Goal: Information Seeking & Learning: Learn about a topic

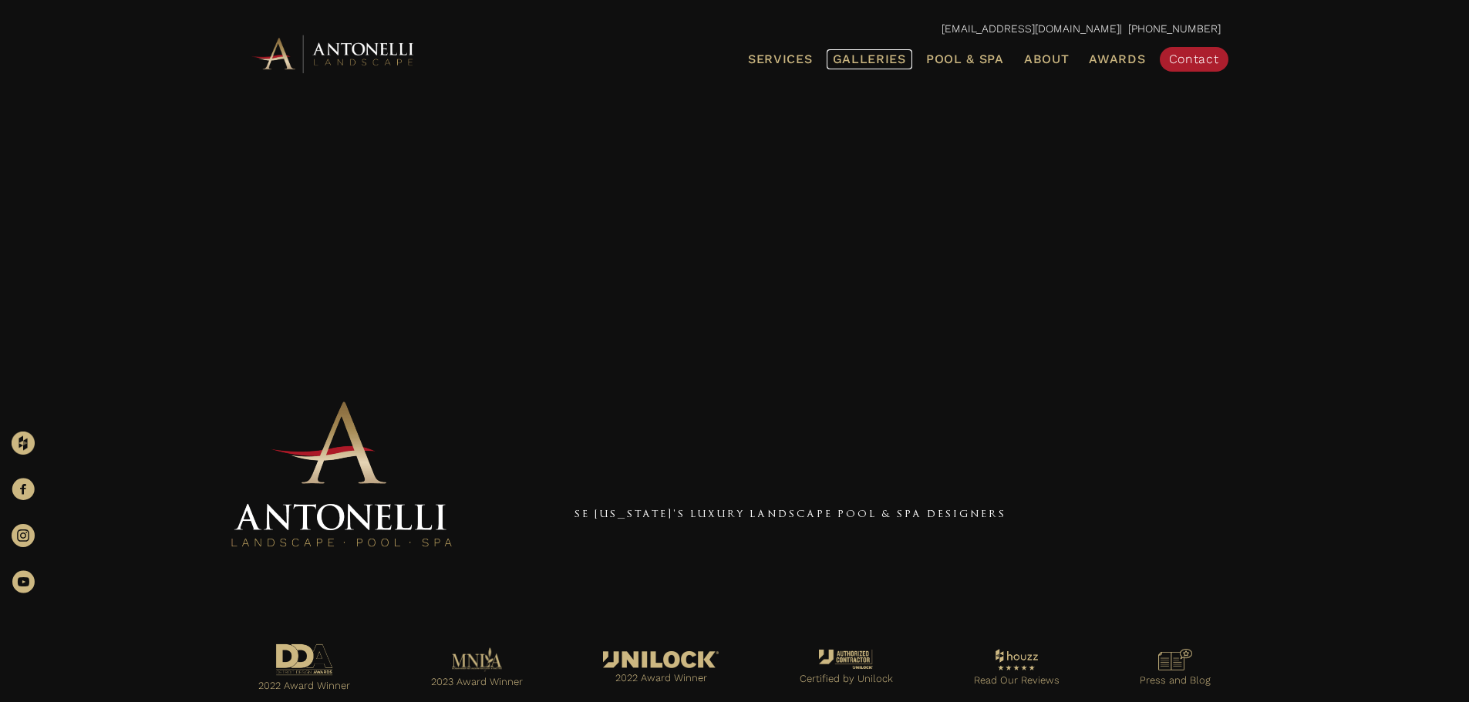
click at [879, 56] on span "Galleries" at bounding box center [869, 59] width 73 height 15
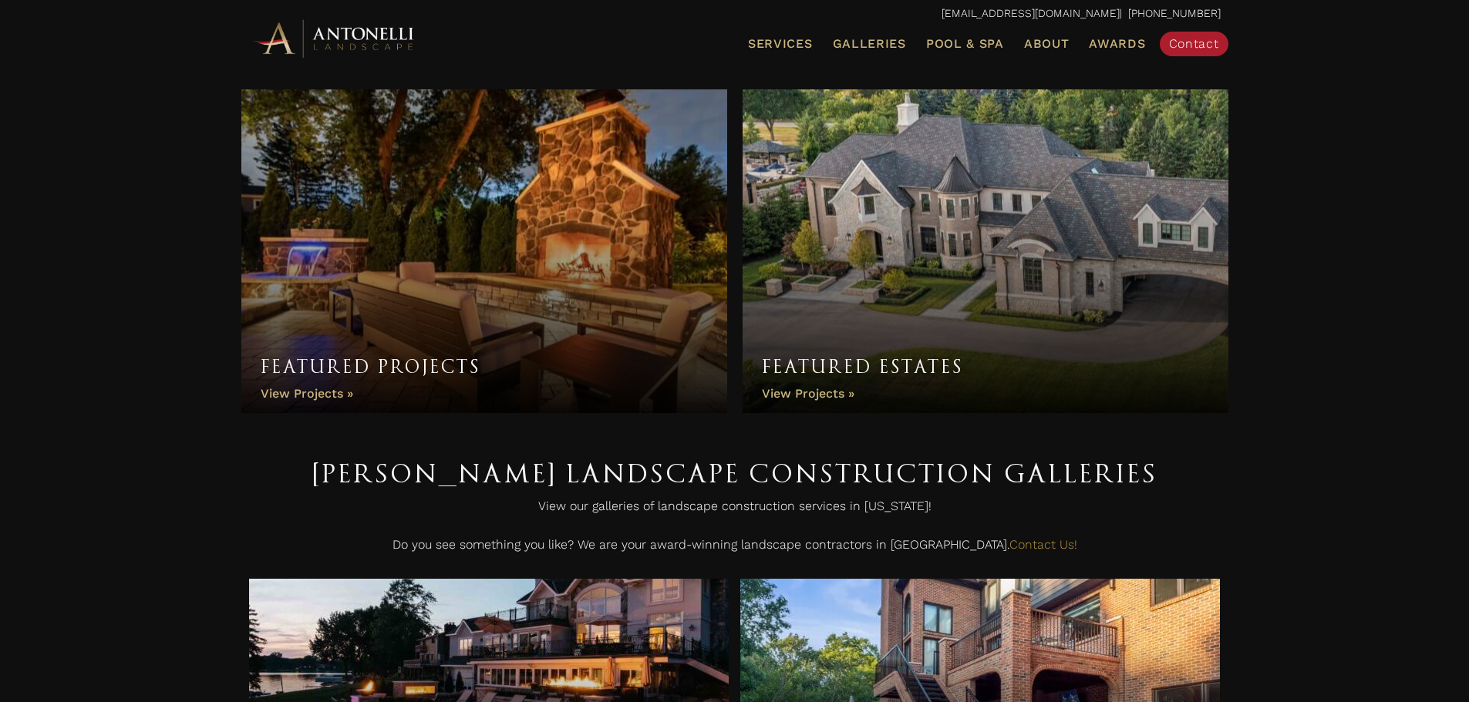
click at [314, 392] on link "Featured Projects" at bounding box center [484, 251] width 486 height 324
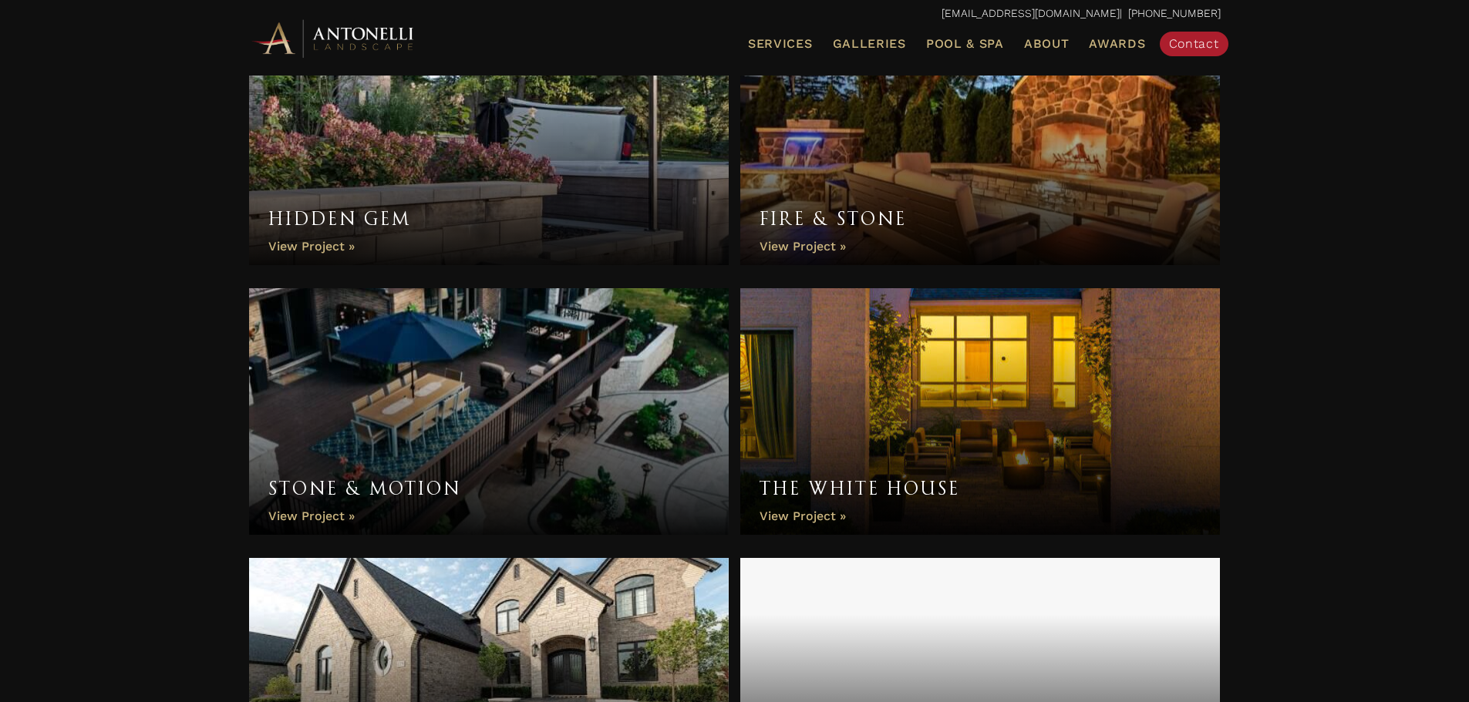
scroll to position [650, 0]
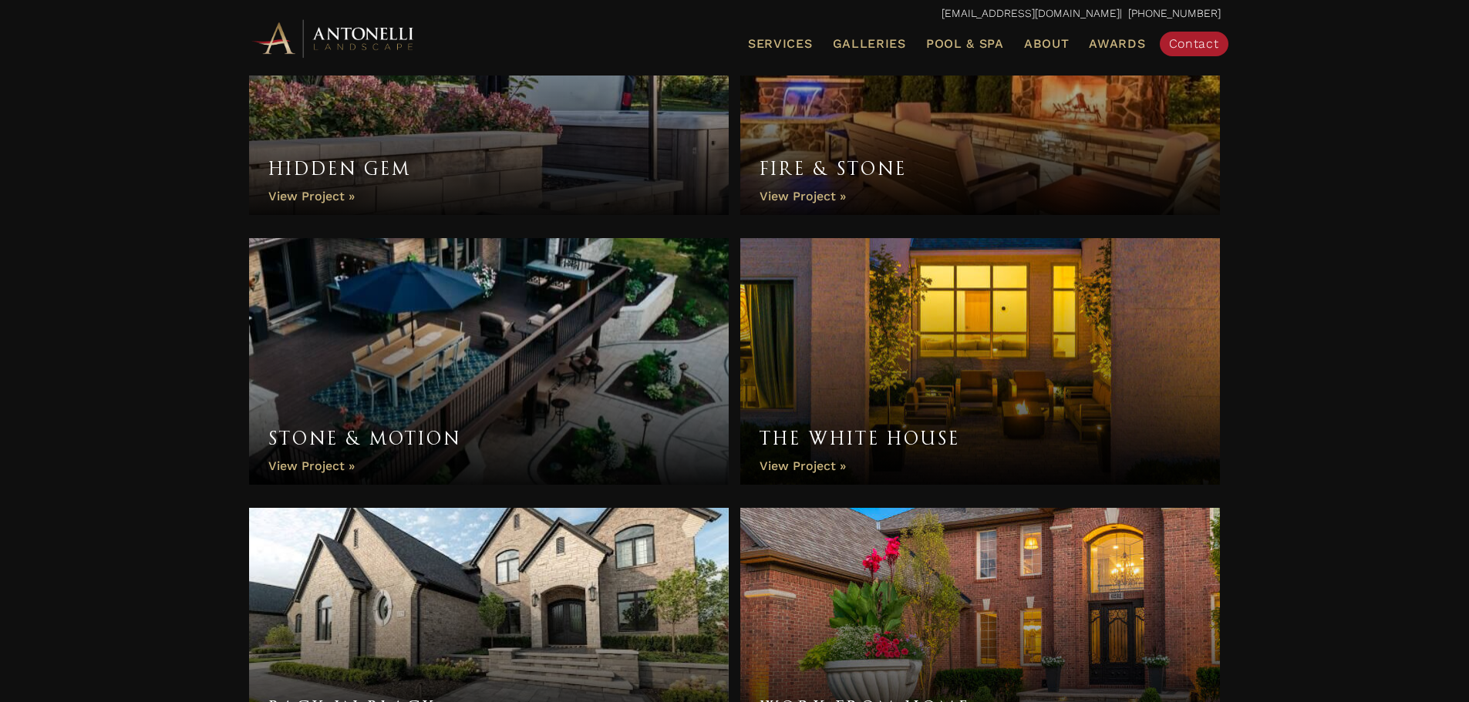
click at [574, 415] on link "Stone & Motion" at bounding box center [489, 361] width 480 height 247
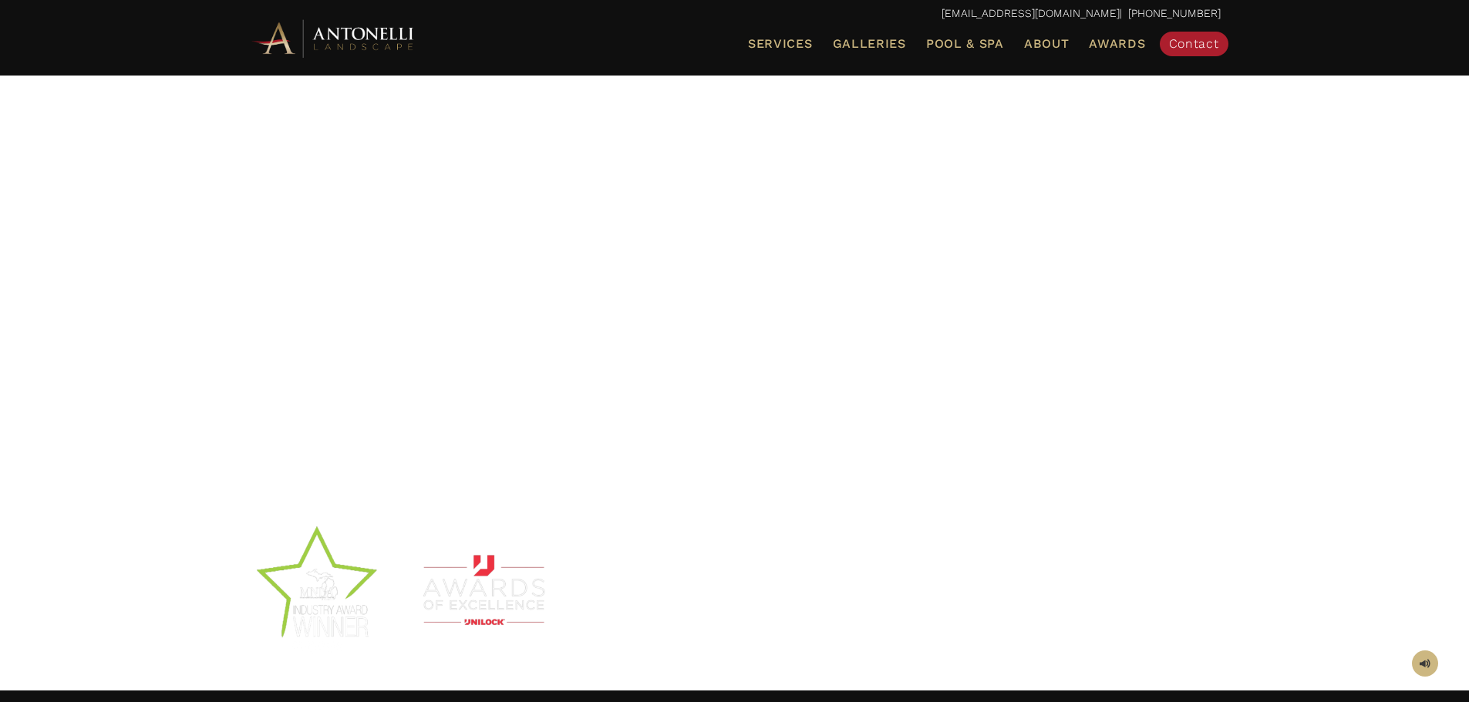
scroll to position [71, 0]
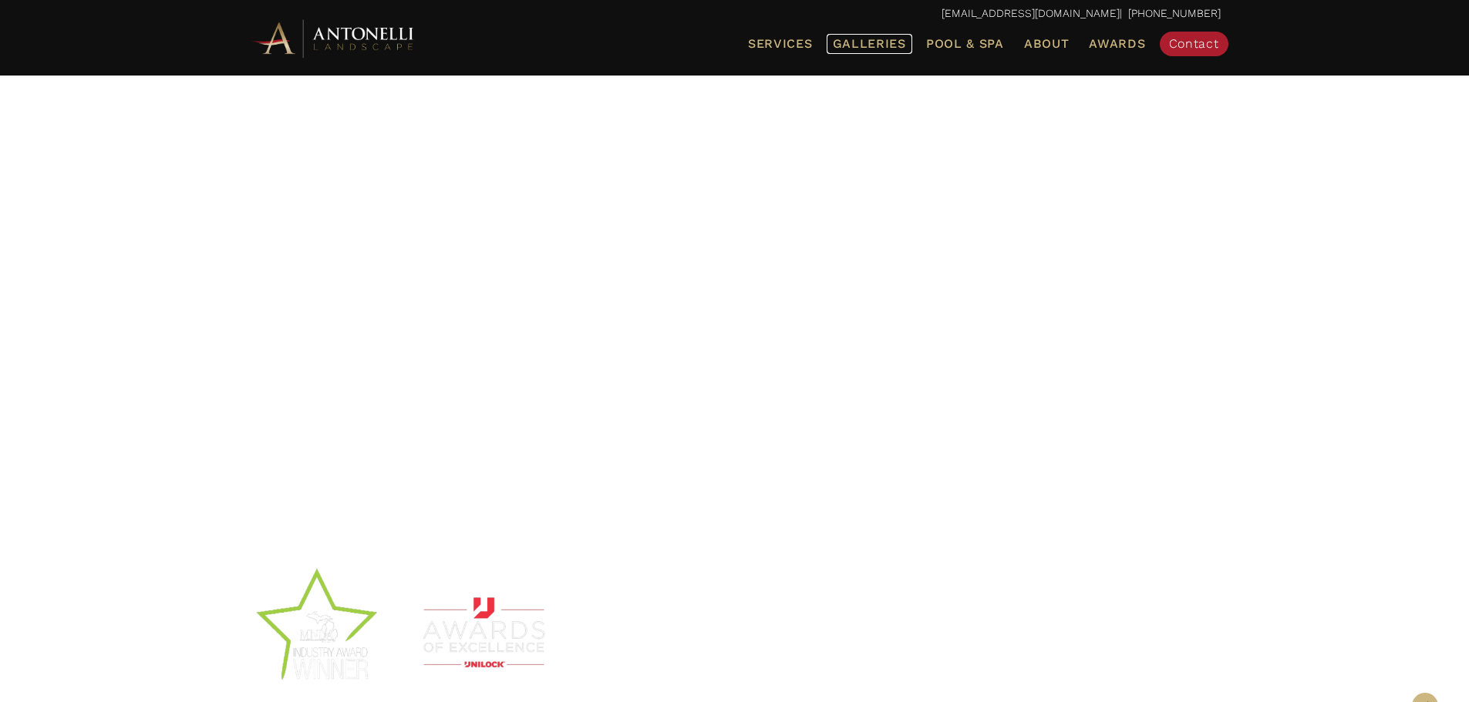
click at [862, 38] on span "Galleries" at bounding box center [869, 43] width 73 height 15
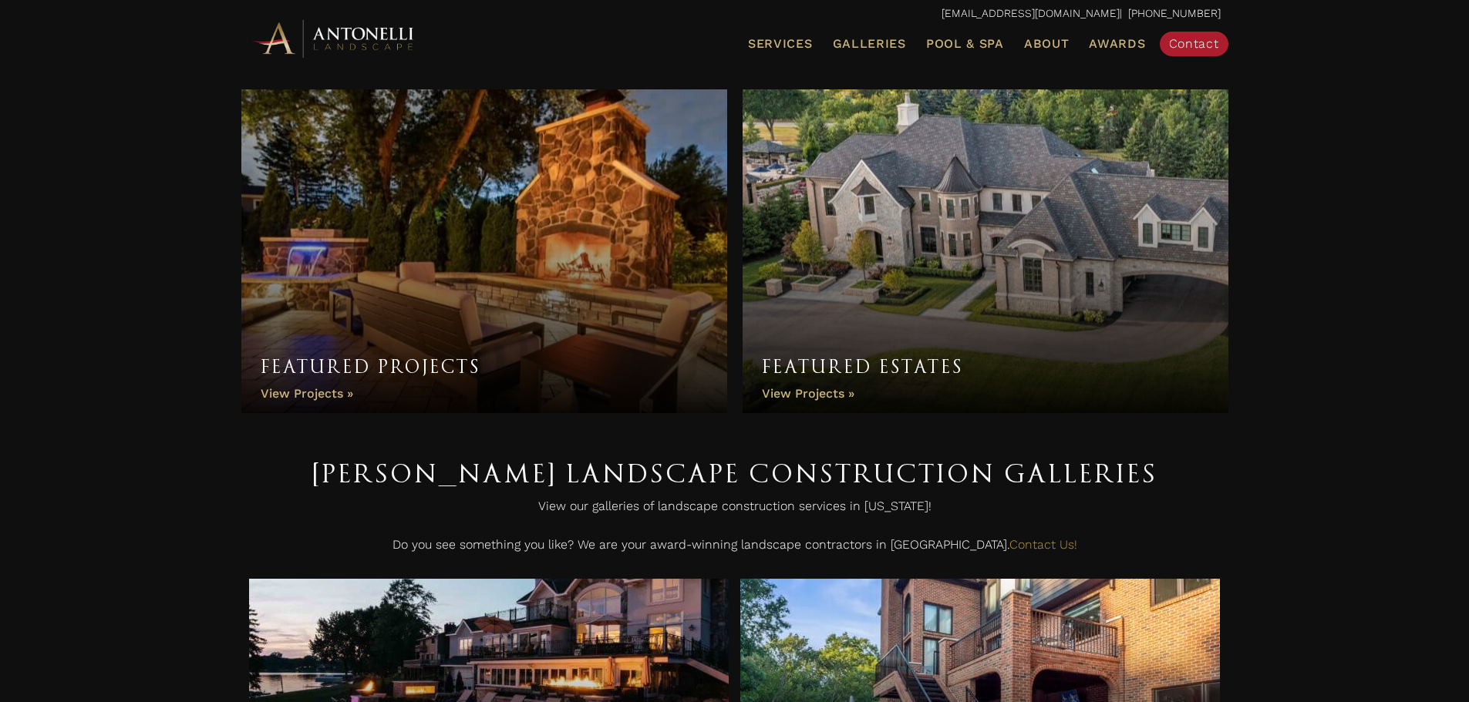
click at [837, 392] on link "Featured Estates" at bounding box center [985, 251] width 486 height 324
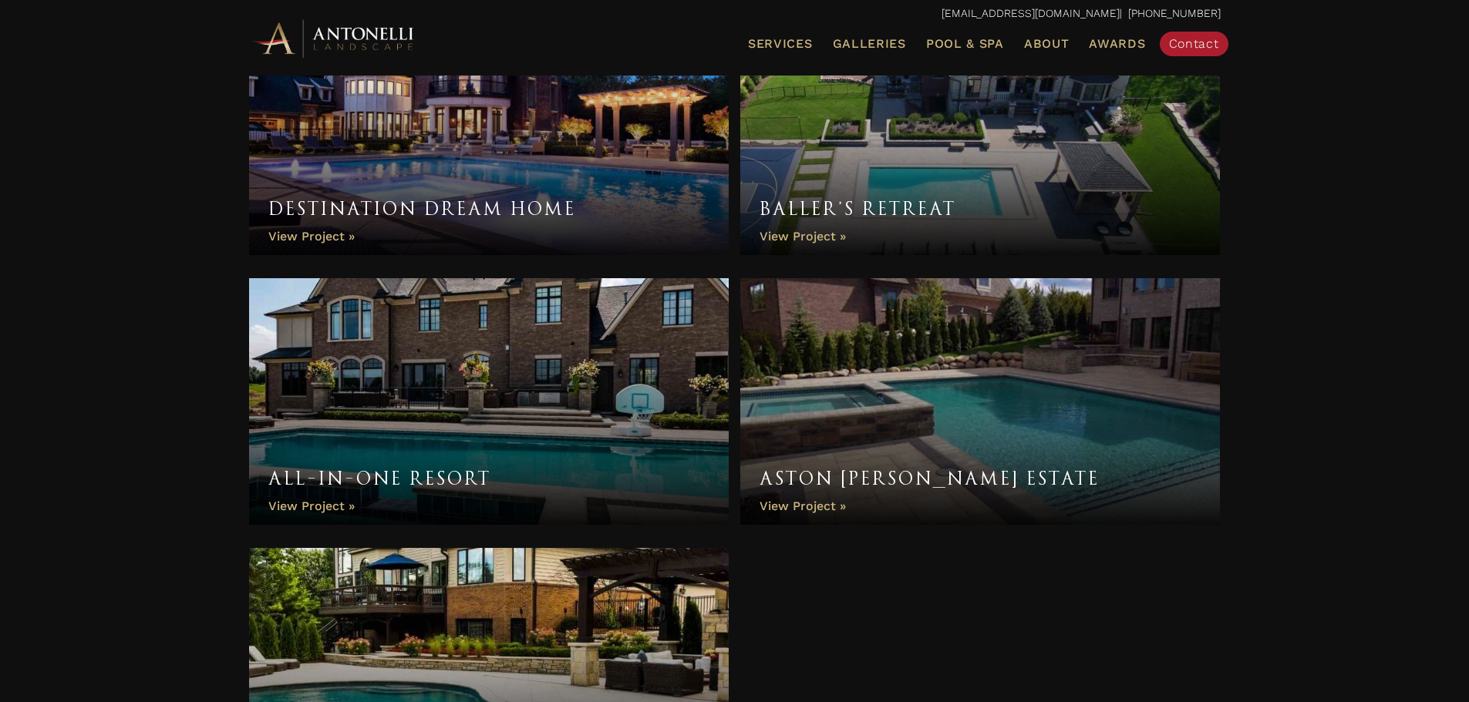
scroll to position [1401, 0]
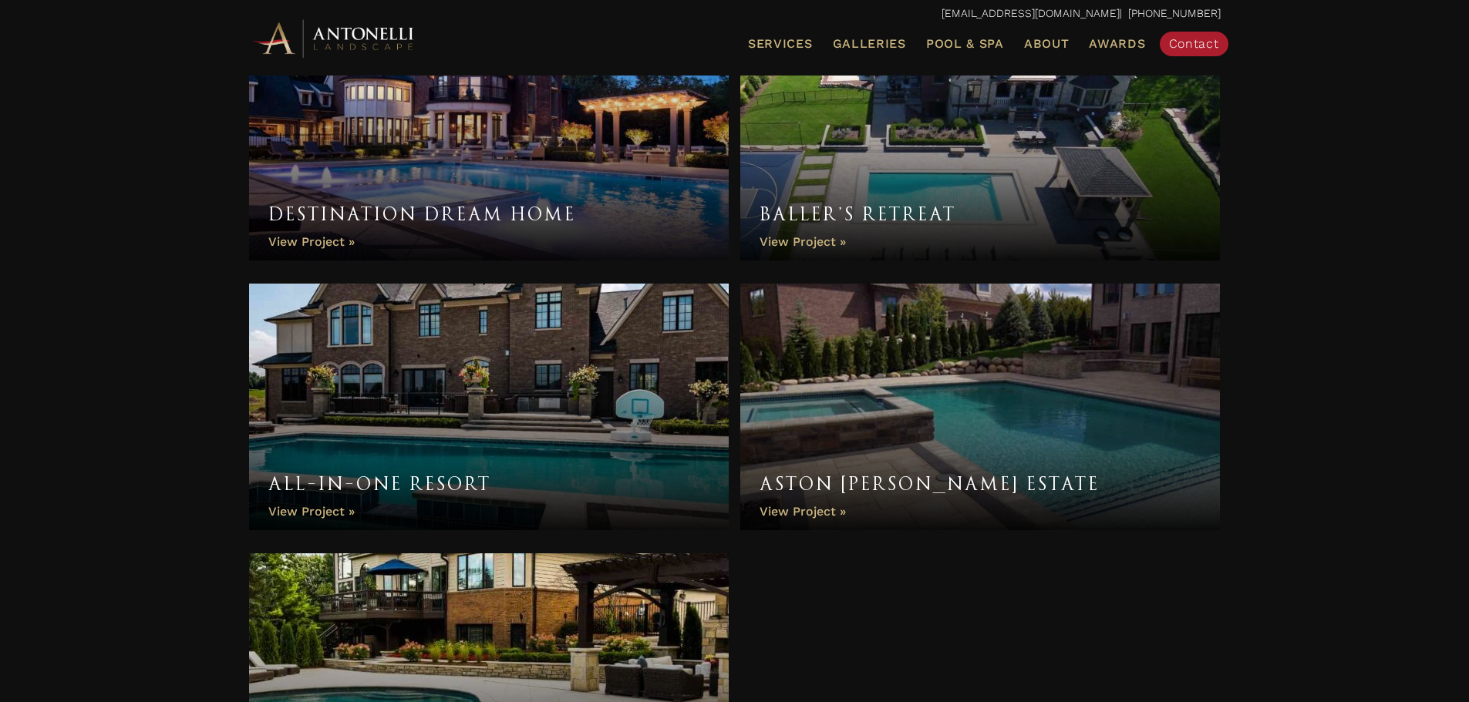
click at [806, 512] on link "Aston [PERSON_NAME] Estate" at bounding box center [980, 407] width 480 height 247
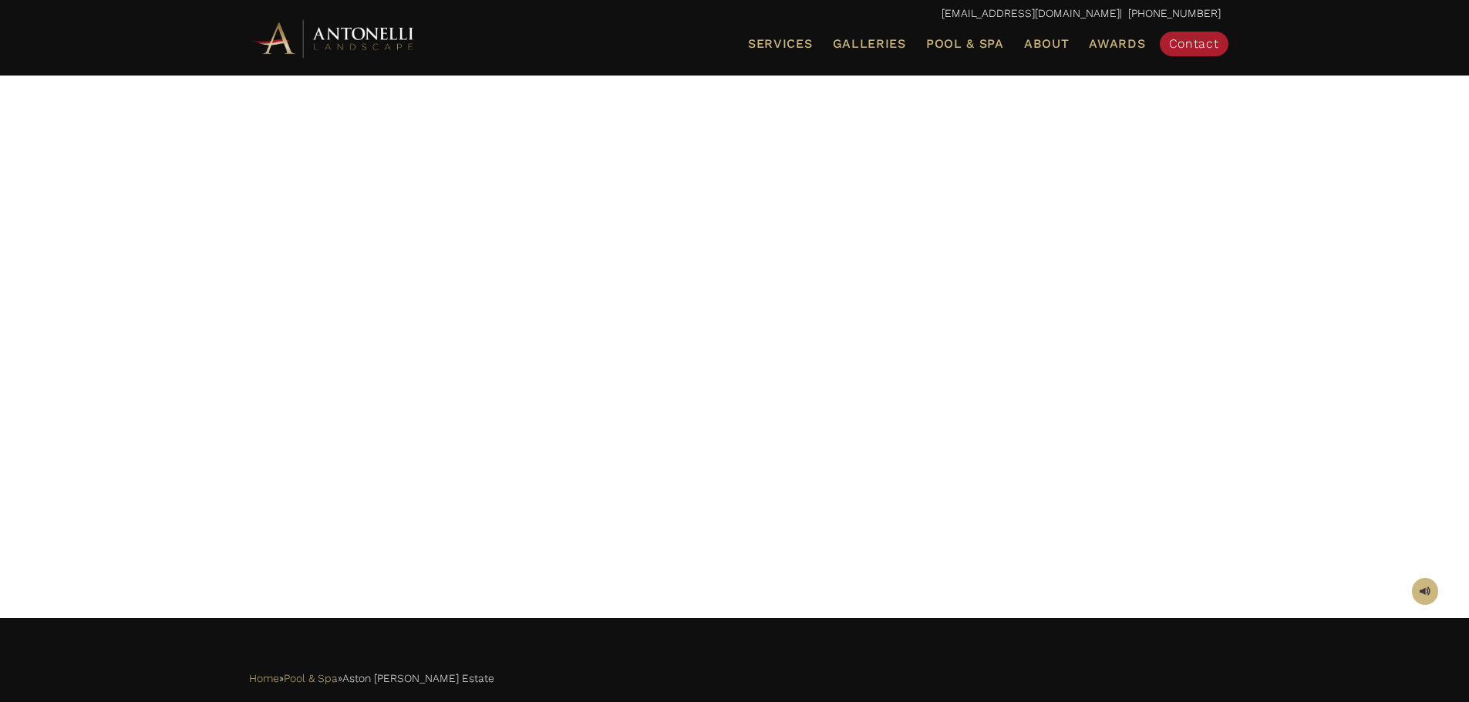
scroll to position [8, 0]
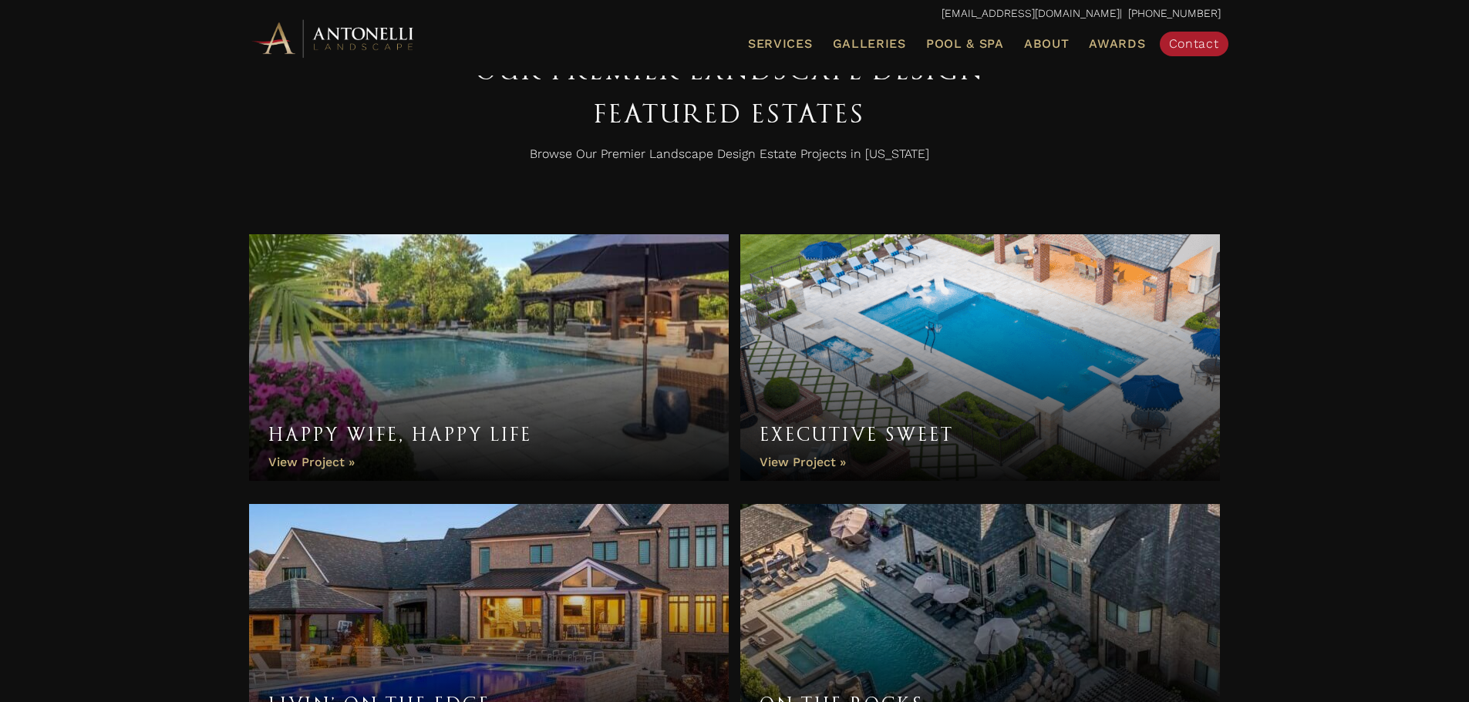
scroll to position [692, 0]
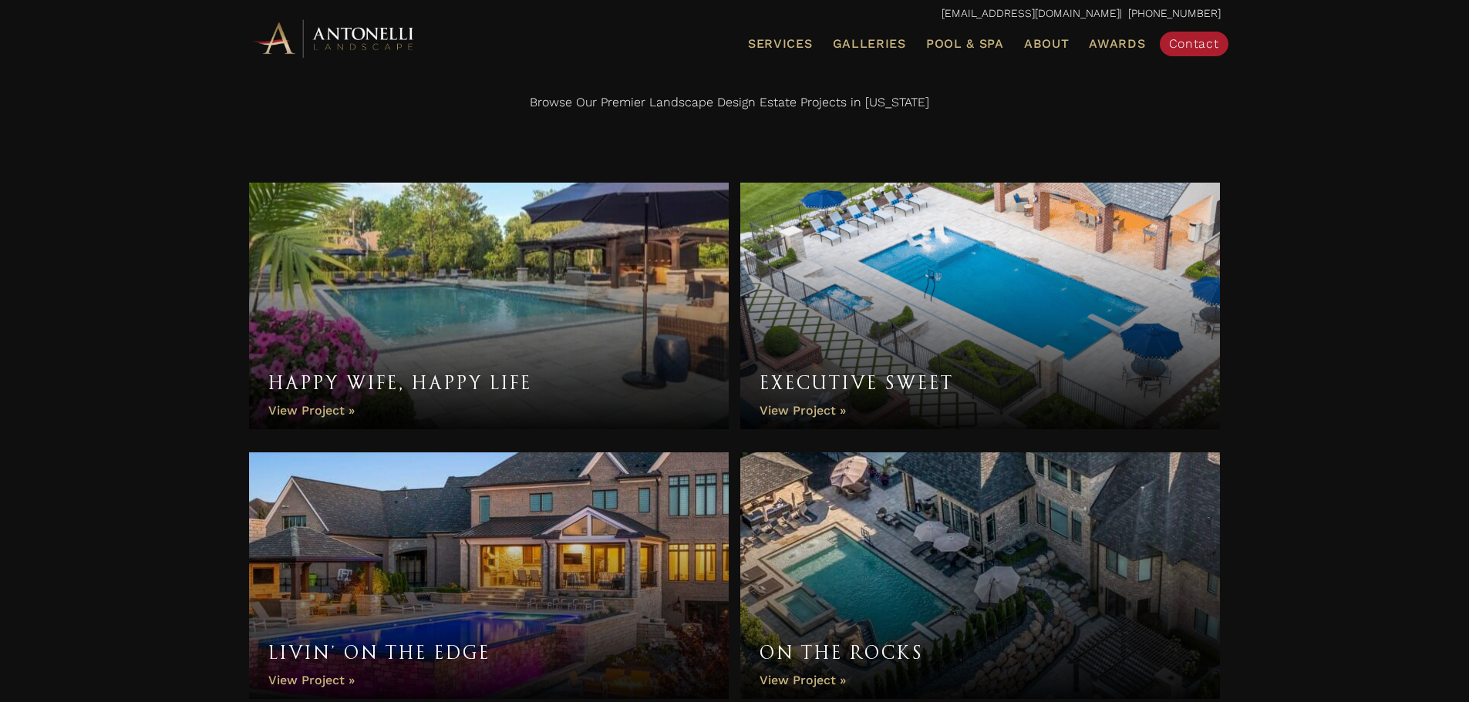
click at [820, 413] on link "Executive Sweet" at bounding box center [980, 306] width 480 height 247
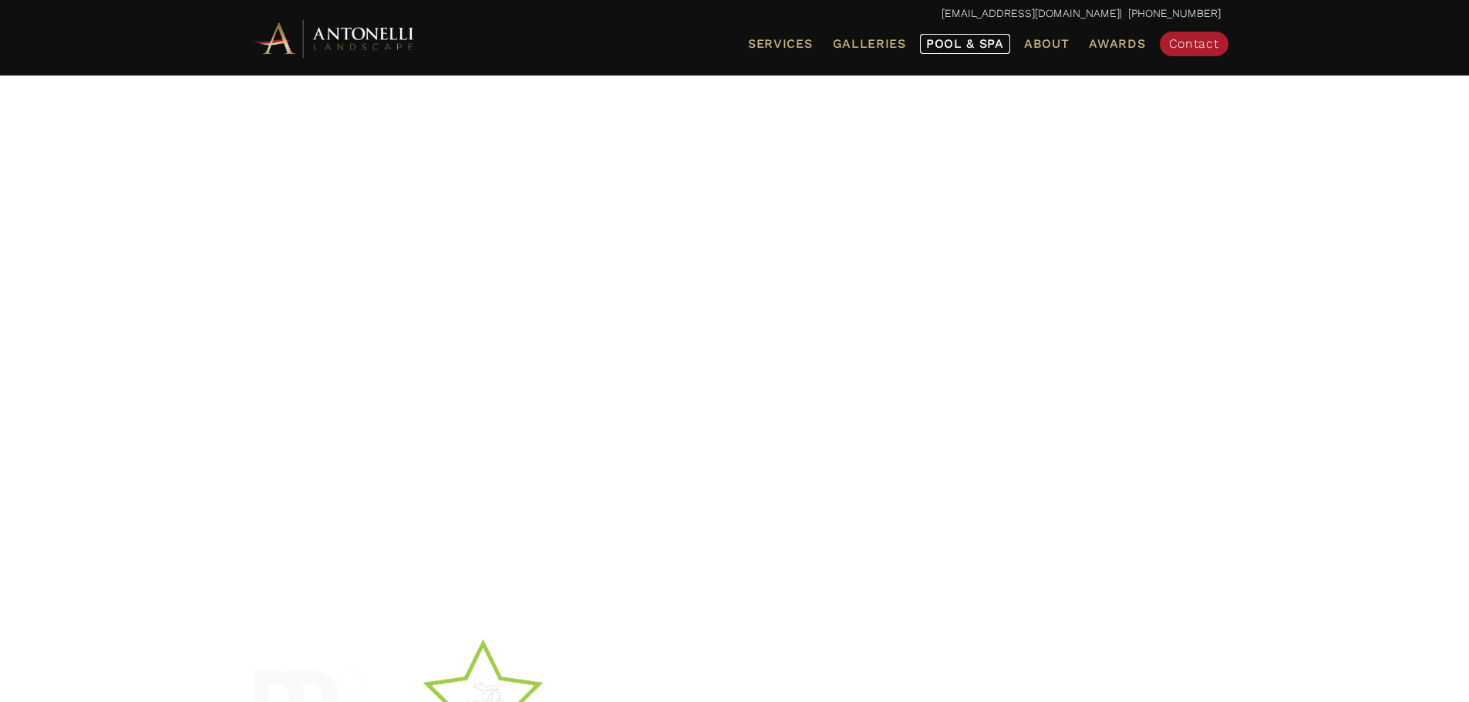
click at [965, 42] on span "Pool & Spa" at bounding box center [965, 43] width 78 height 15
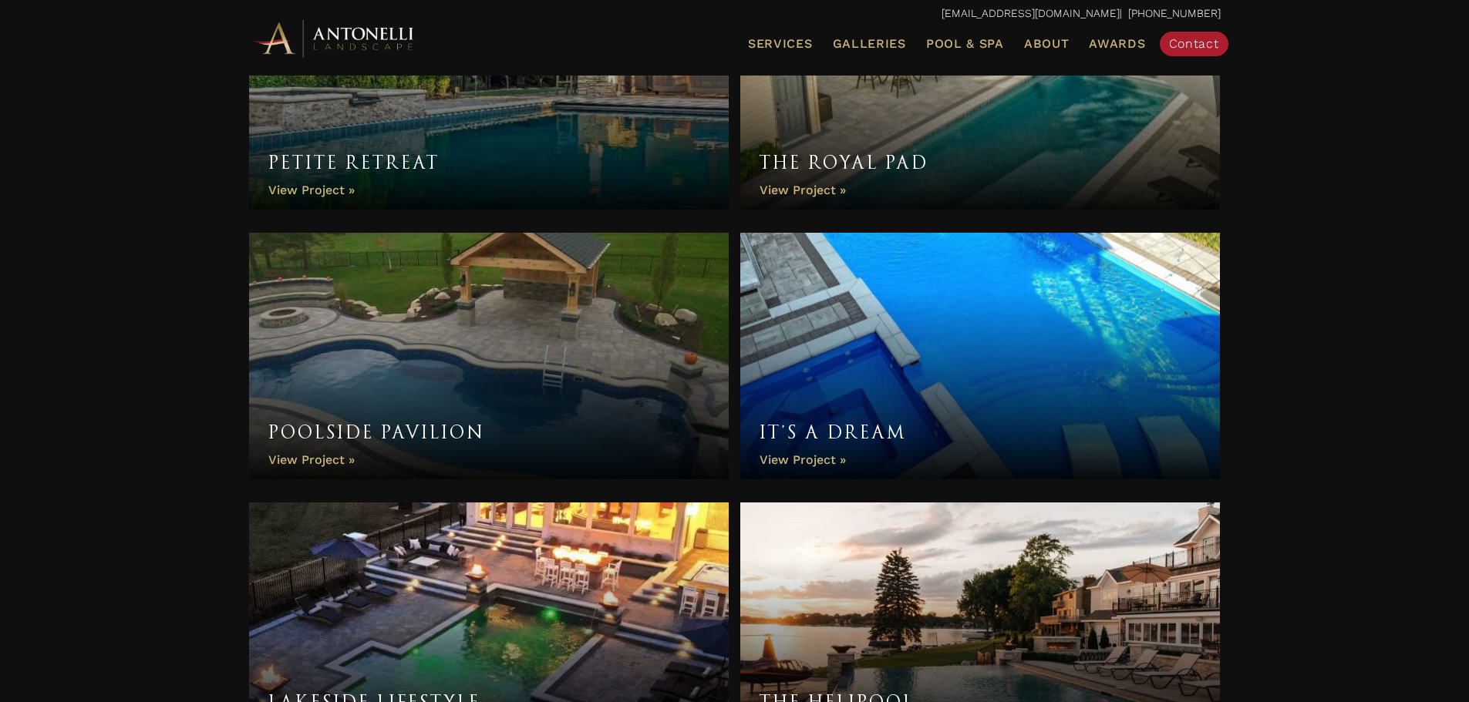
scroll to position [3367, 0]
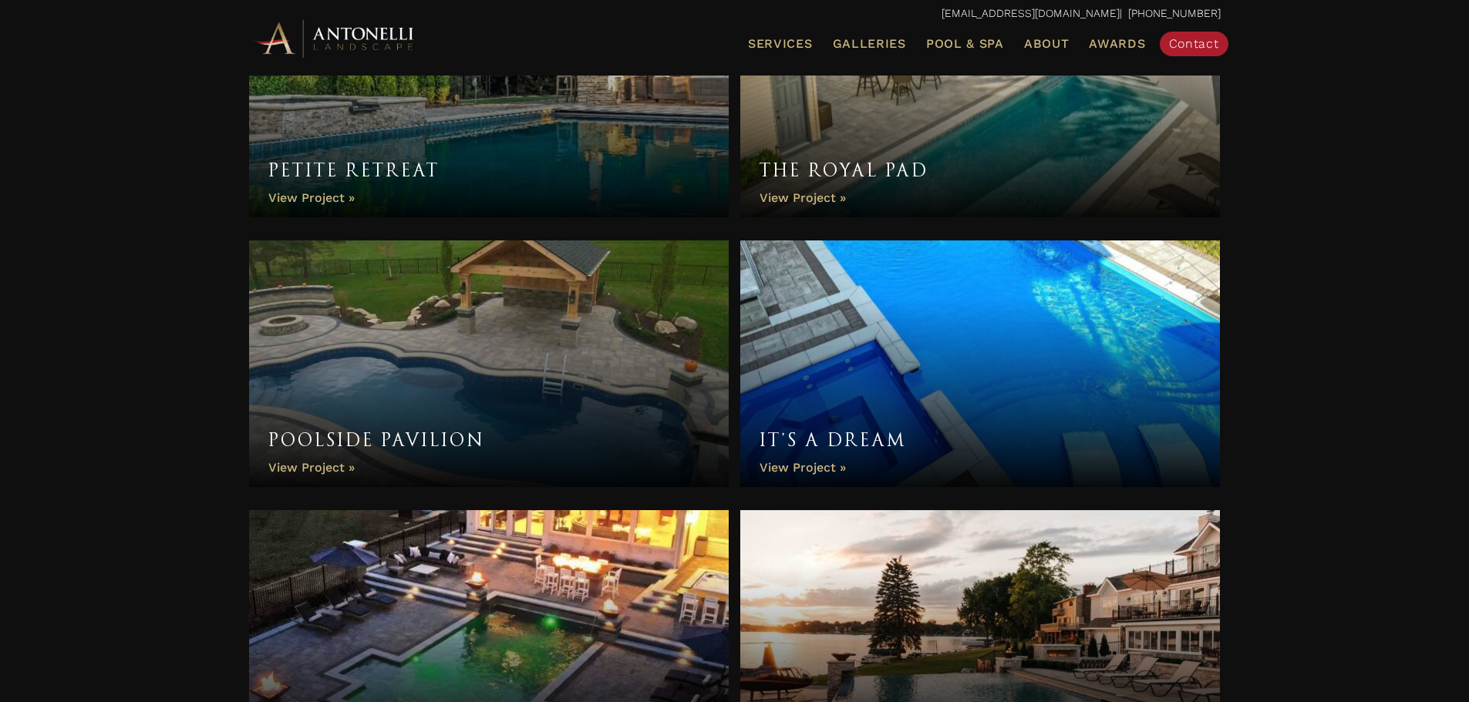
click at [815, 467] on link "It’s a Dream" at bounding box center [980, 364] width 480 height 247
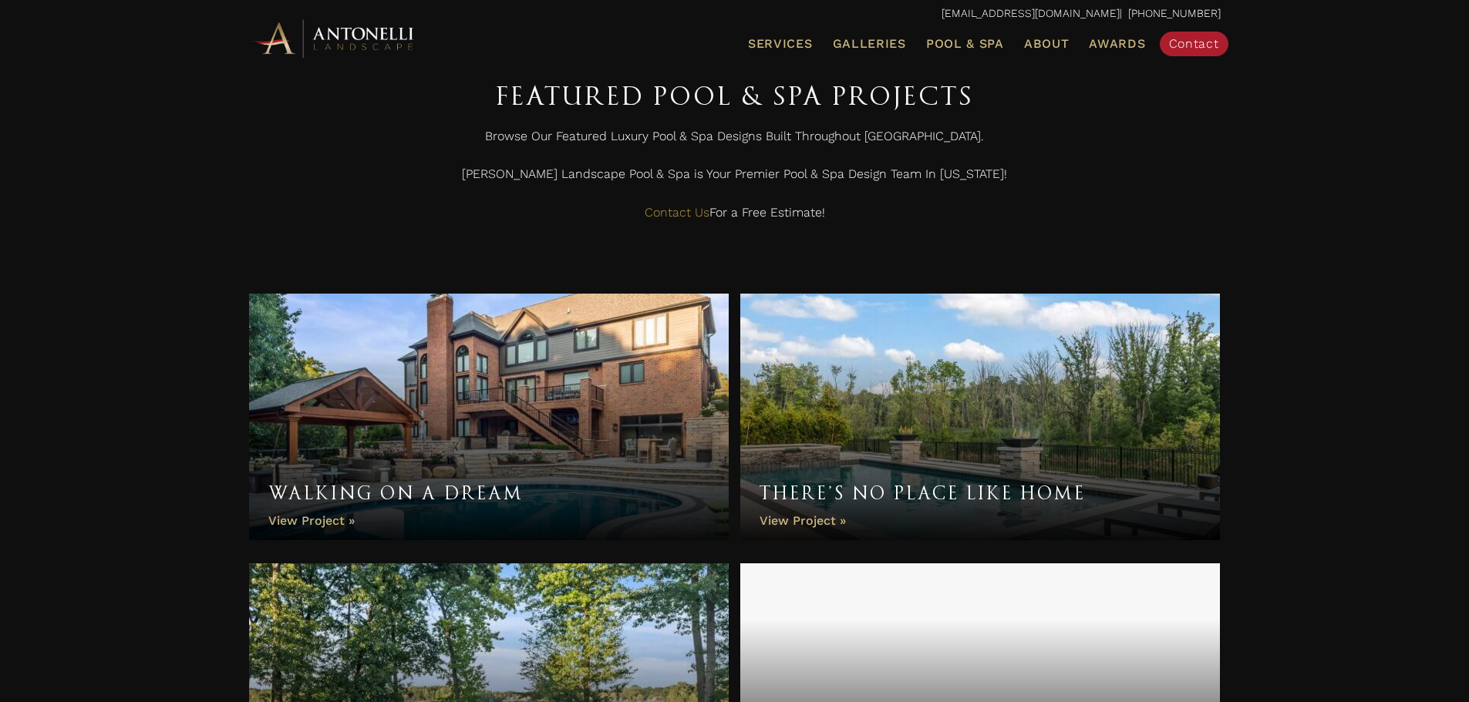
scroll to position [608, 0]
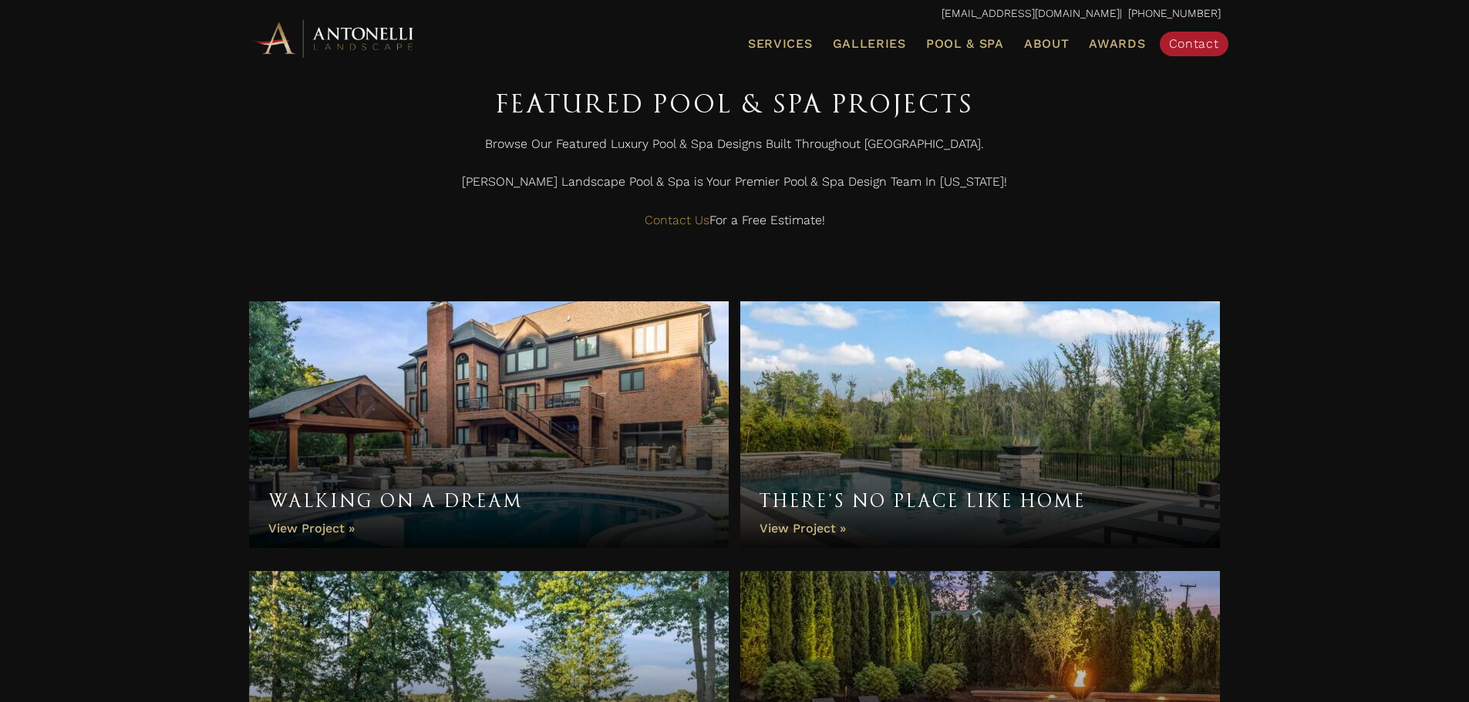
click at [335, 527] on link "Walking On A Dream" at bounding box center [489, 424] width 480 height 247
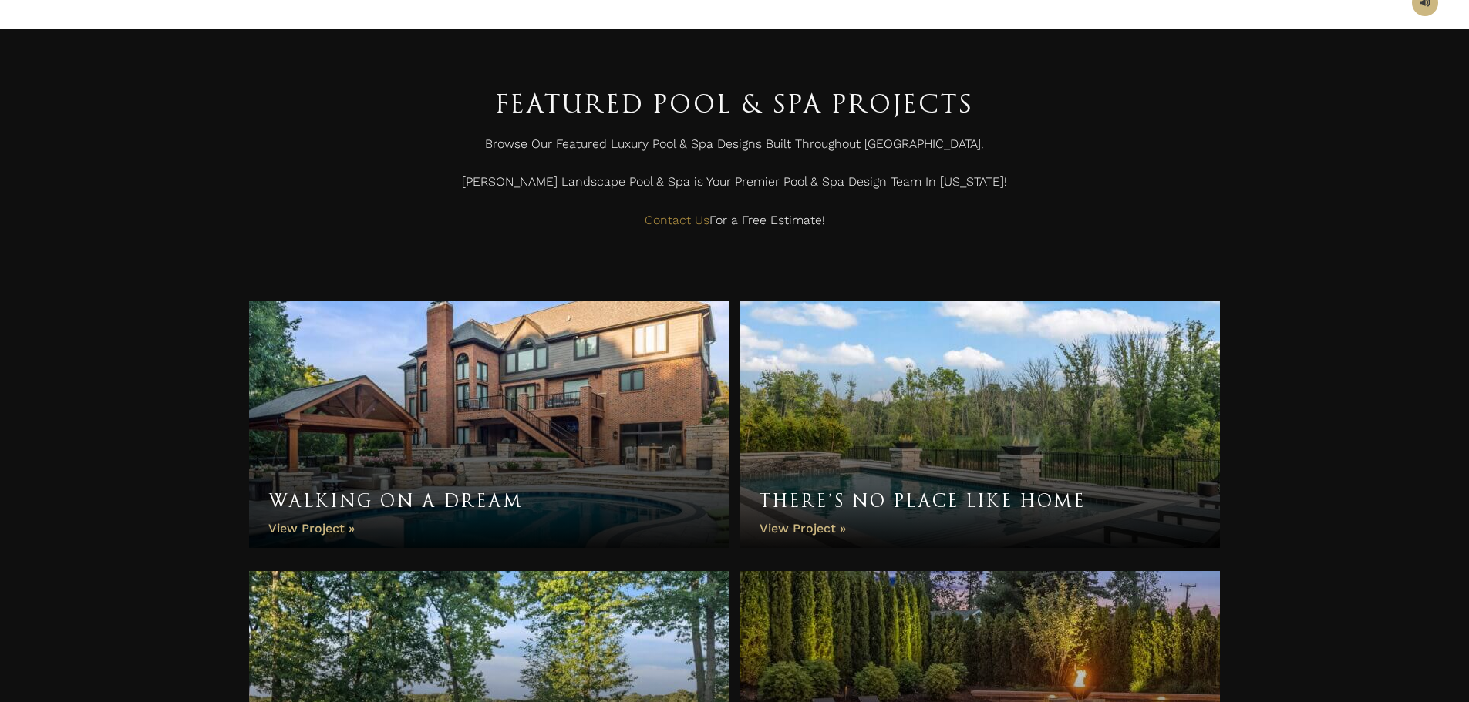
click at [808, 528] on link "There’s No Place Like Home" at bounding box center [980, 424] width 480 height 247
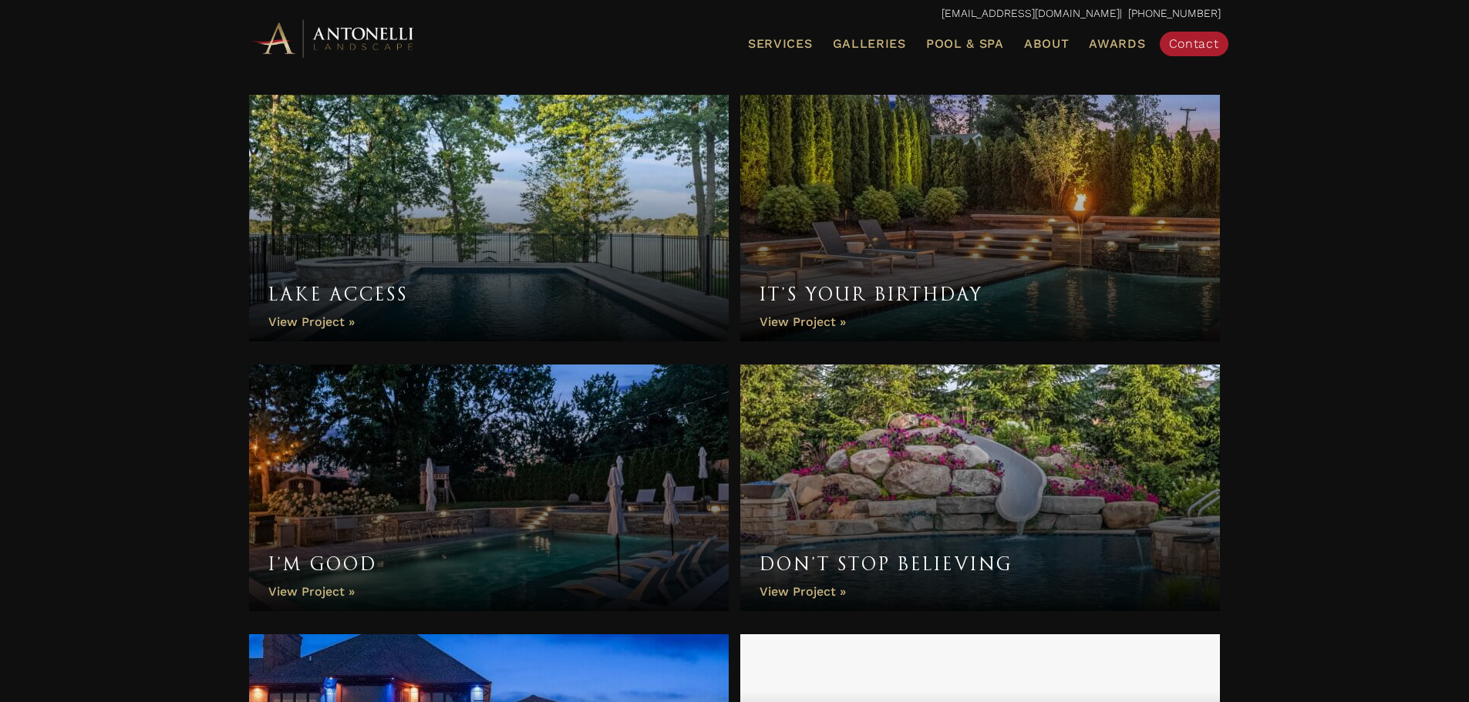
scroll to position [1092, 0]
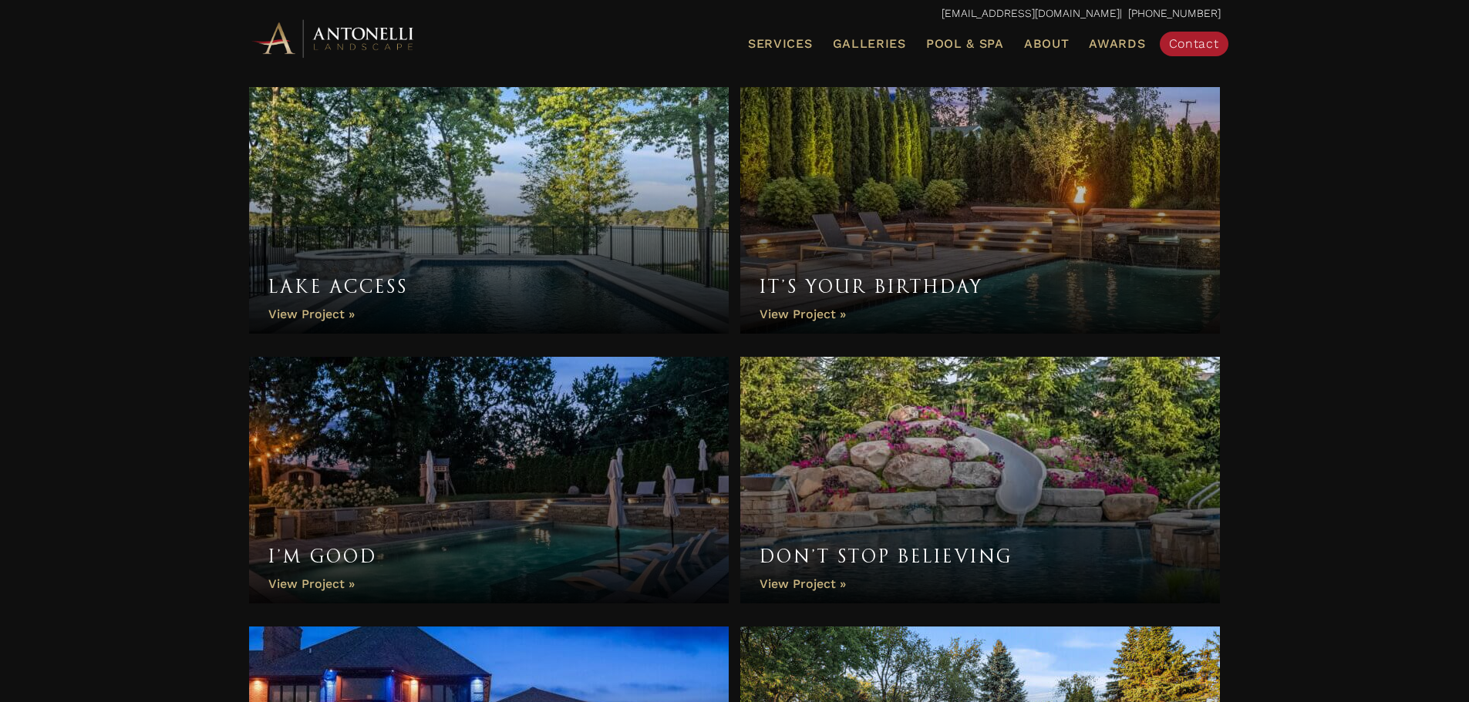
click at [807, 312] on link "It’s Your Birthday" at bounding box center [980, 210] width 480 height 247
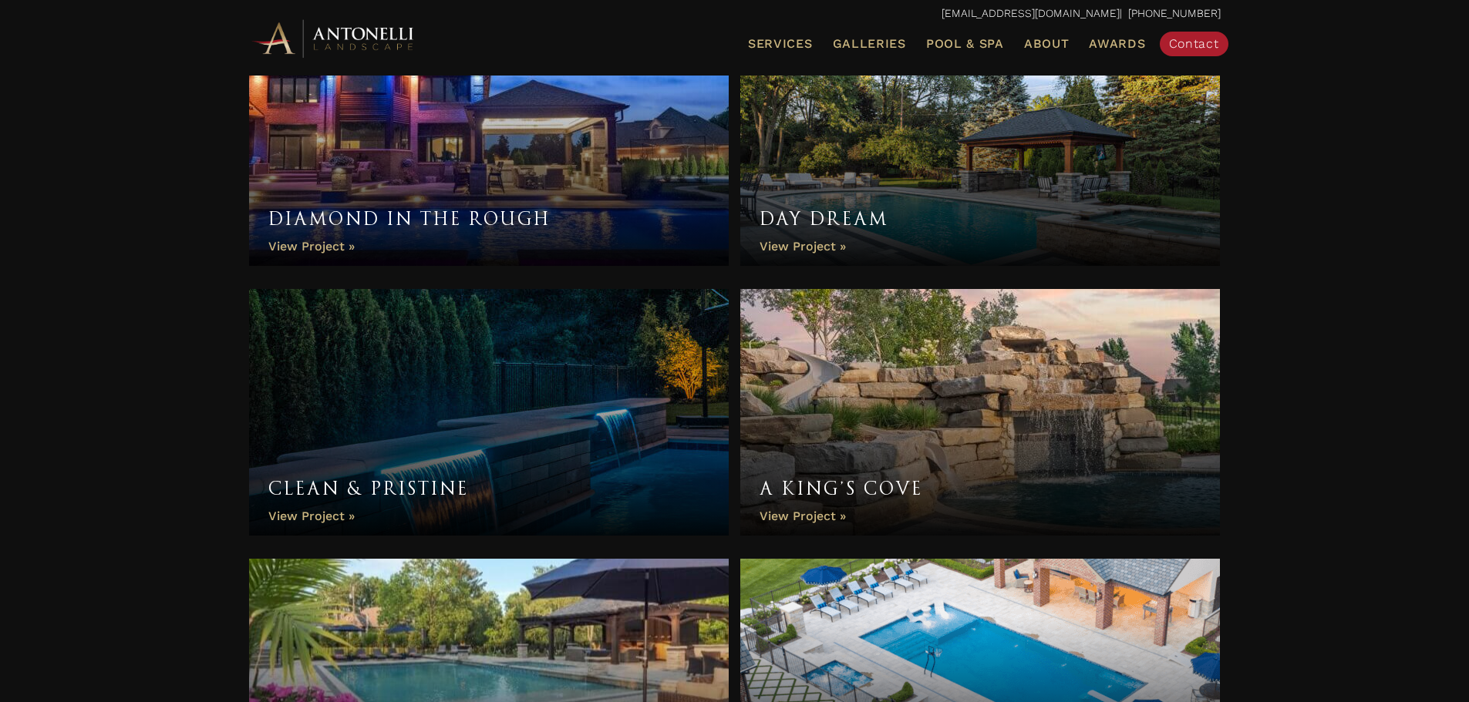
scroll to position [1745, 0]
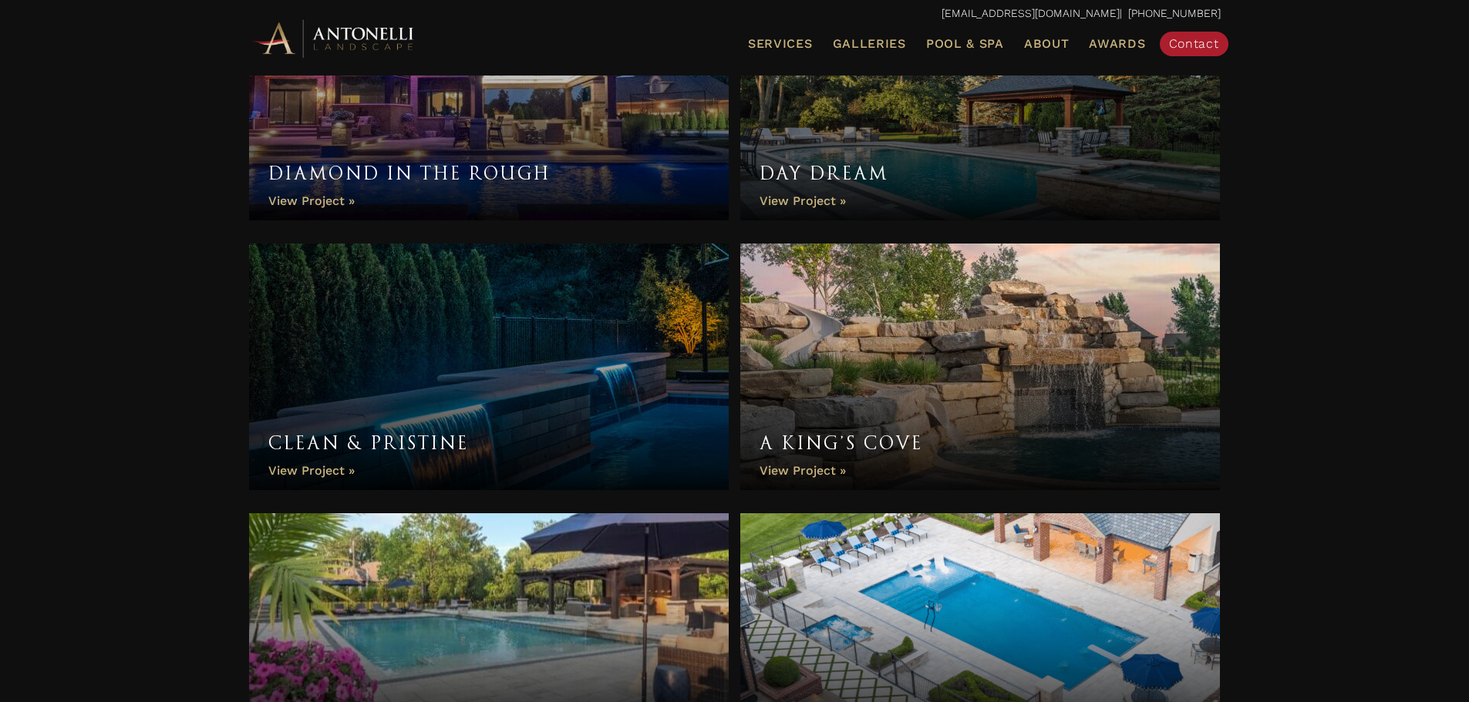
click at [312, 475] on link "Clean & Pristine" at bounding box center [489, 367] width 480 height 247
